Goal: Transaction & Acquisition: Purchase product/service

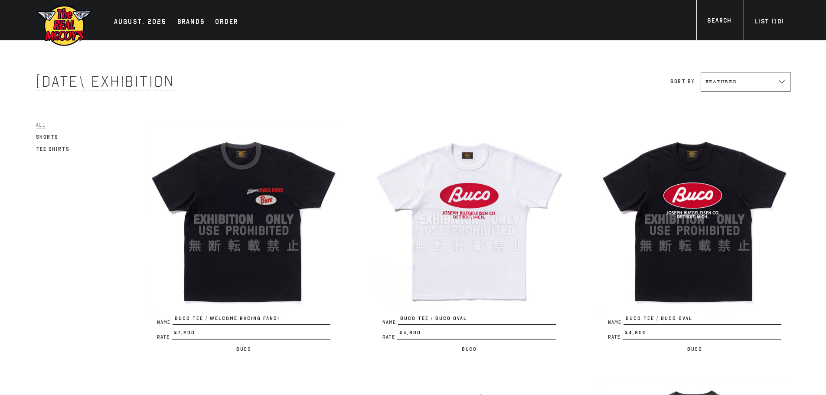
scroll to position [173, 0]
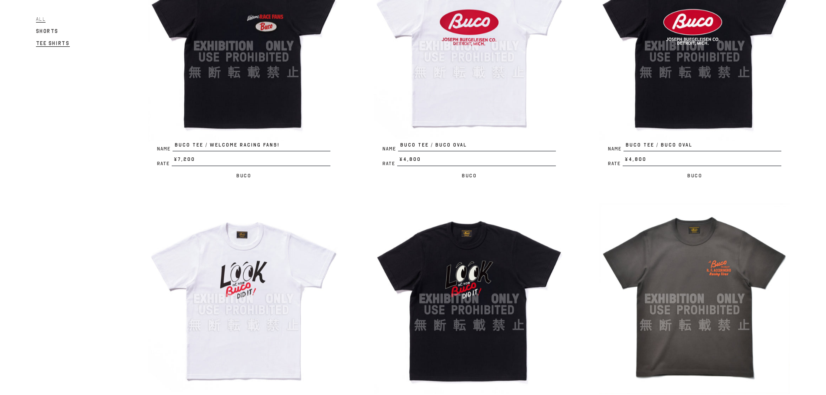
click at [60, 41] on span "Tee Shirts" at bounding box center [53, 43] width 34 height 7
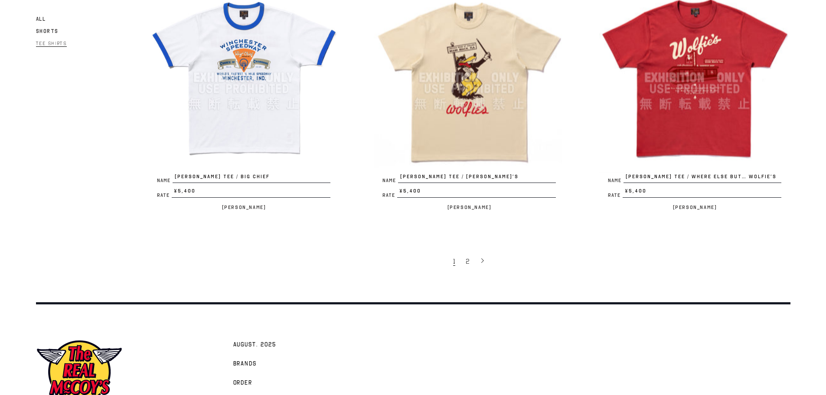
scroll to position [1952, 0]
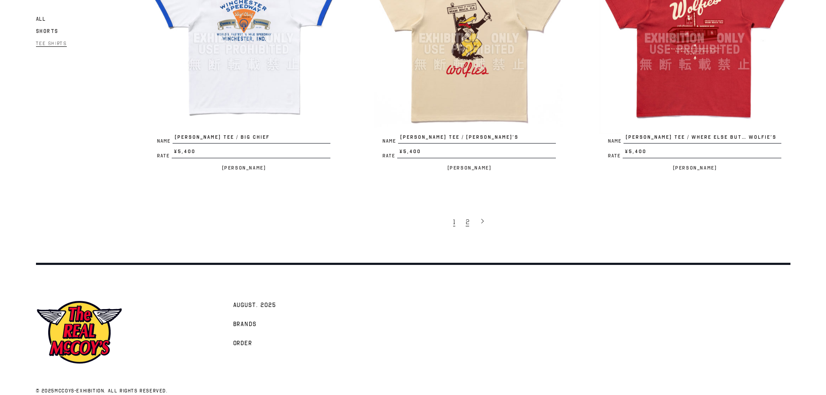
click at [466, 226] on span "2" at bounding box center [467, 222] width 3 height 9
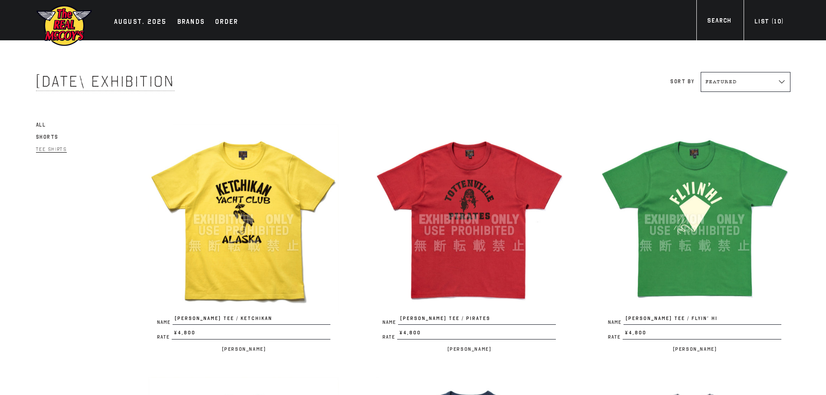
click at [288, 173] on img at bounding box center [243, 219] width 191 height 191
click at [636, 226] on img at bounding box center [694, 219] width 191 height 191
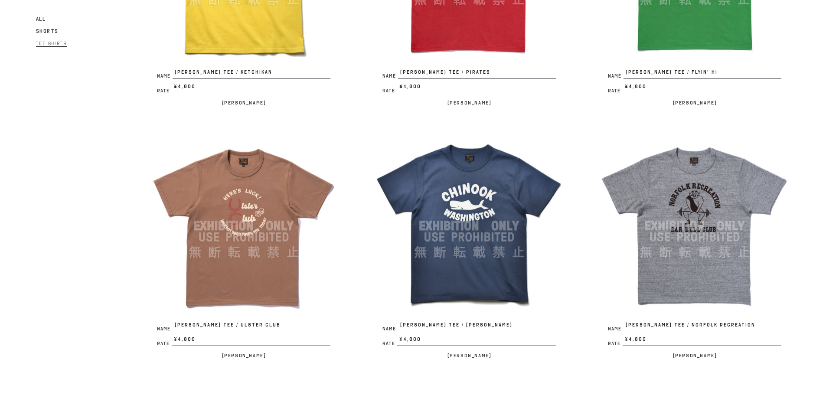
scroll to position [260, 0]
